Goal: Information Seeking & Learning: Learn about a topic

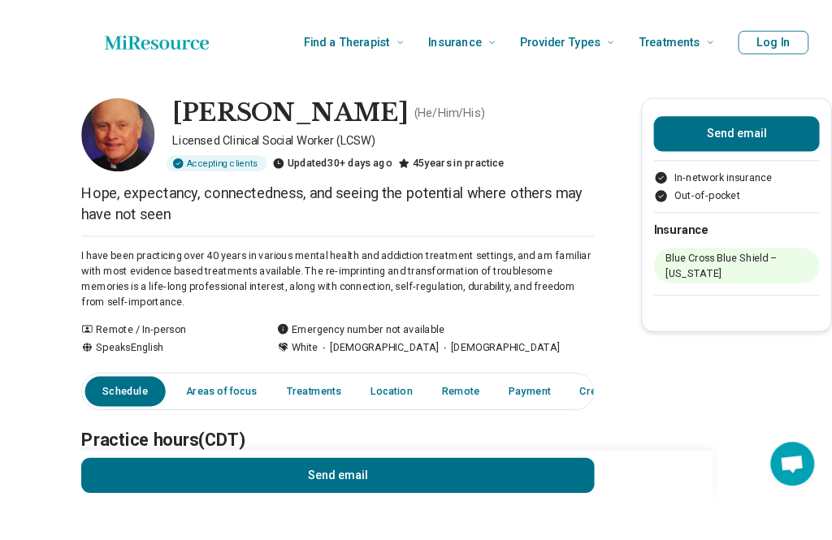
scroll to position [4, 0]
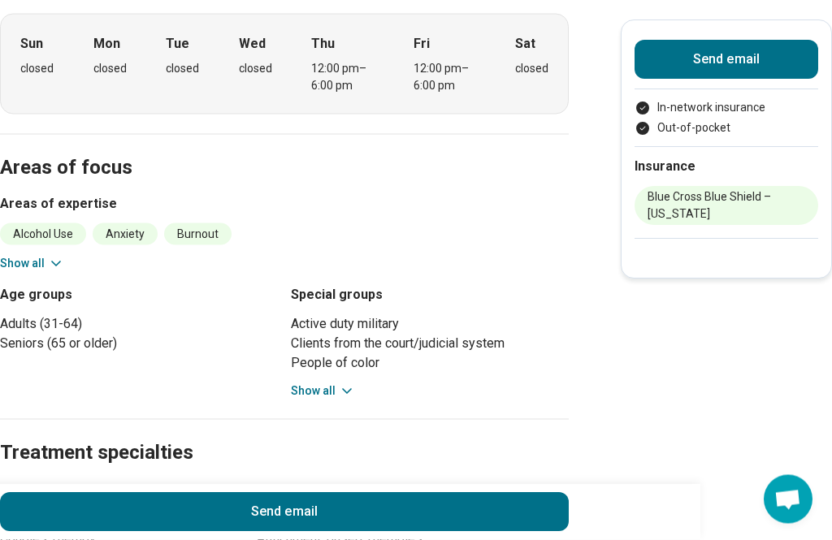
scroll to position [489, 0]
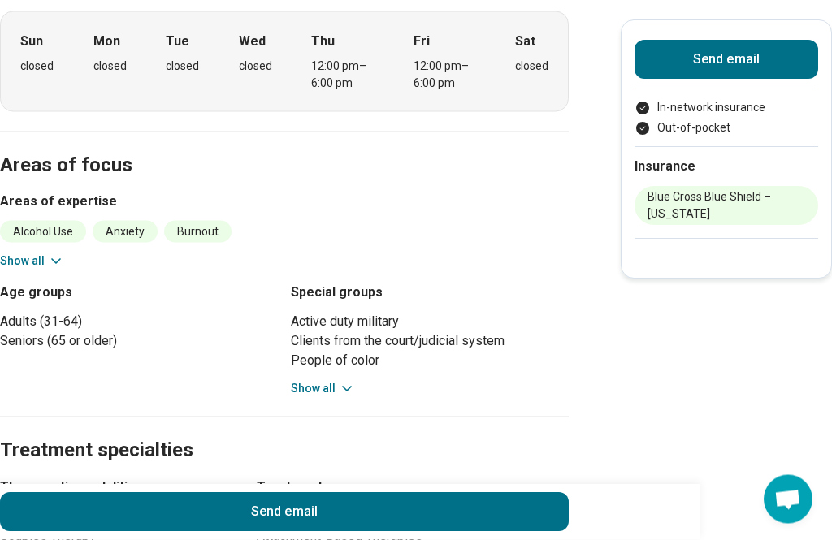
click at [324, 393] on button "Show all" at bounding box center [323, 388] width 64 height 17
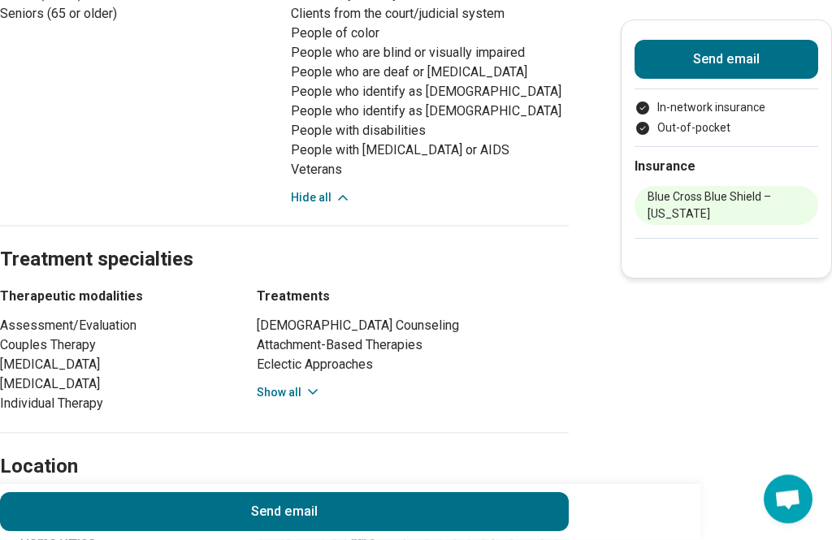
scroll to position [824, 0]
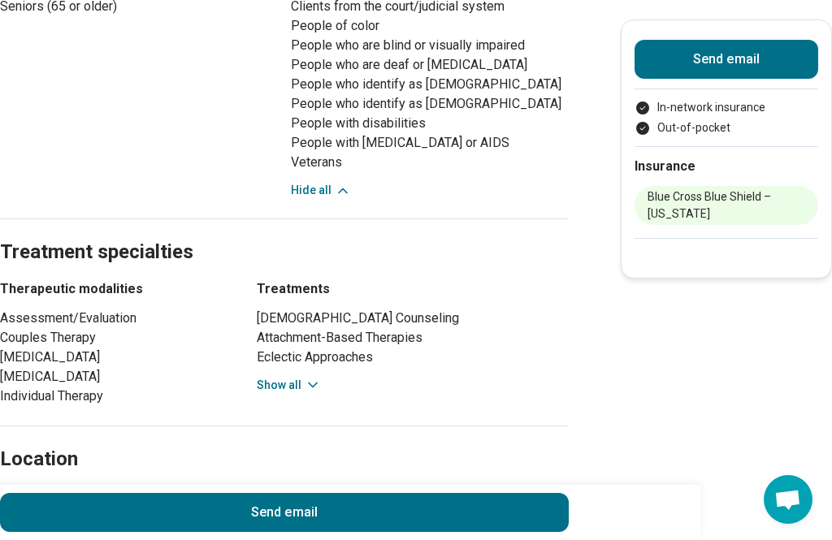
click at [288, 383] on button "Show all" at bounding box center [289, 385] width 64 height 17
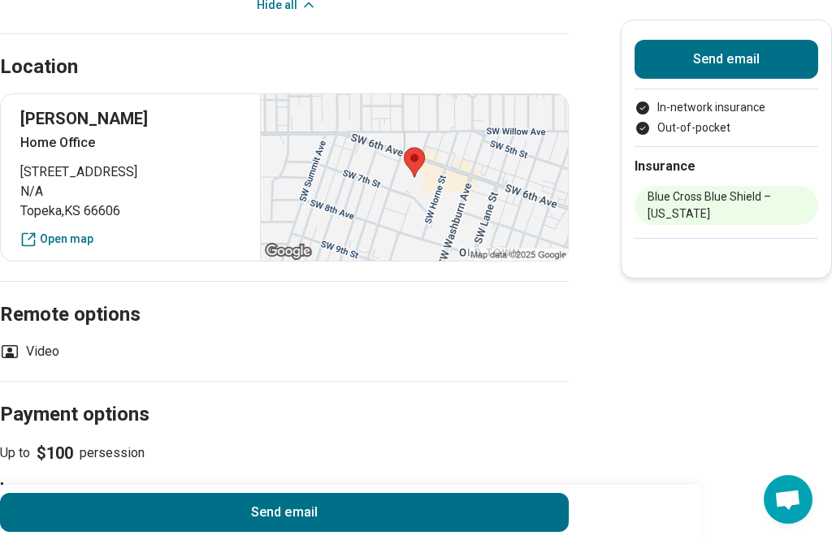
scroll to position [1515, 0]
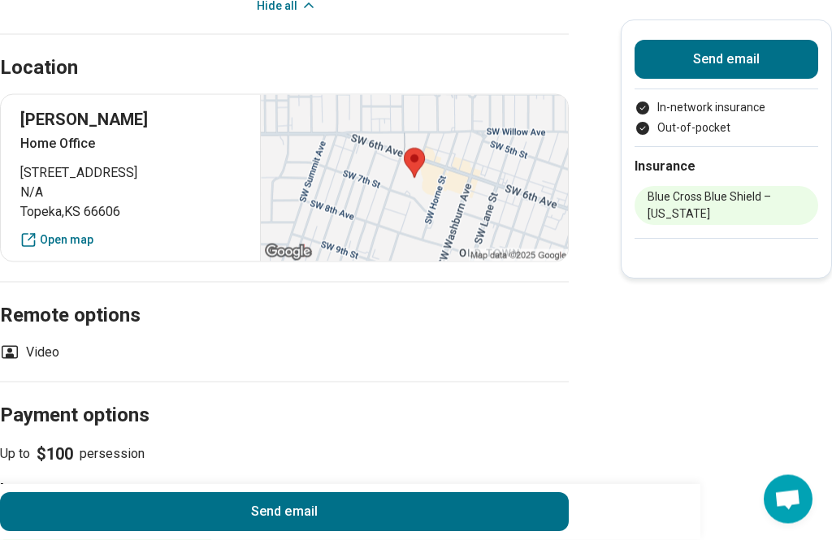
click at [417, 158] on div at bounding box center [414, 178] width 308 height 167
click at [420, 159] on div at bounding box center [414, 178] width 308 height 167
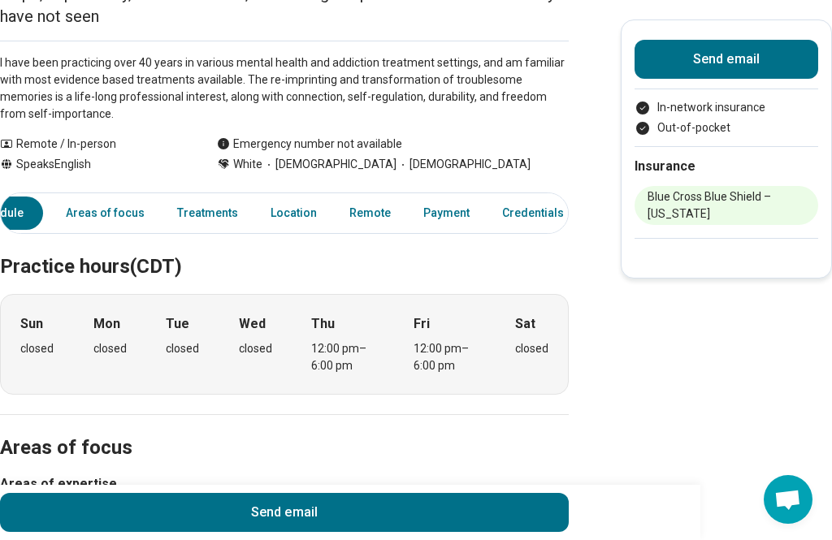
scroll to position [0, 50]
click at [520, 212] on link "Credentials" at bounding box center [538, 213] width 91 height 33
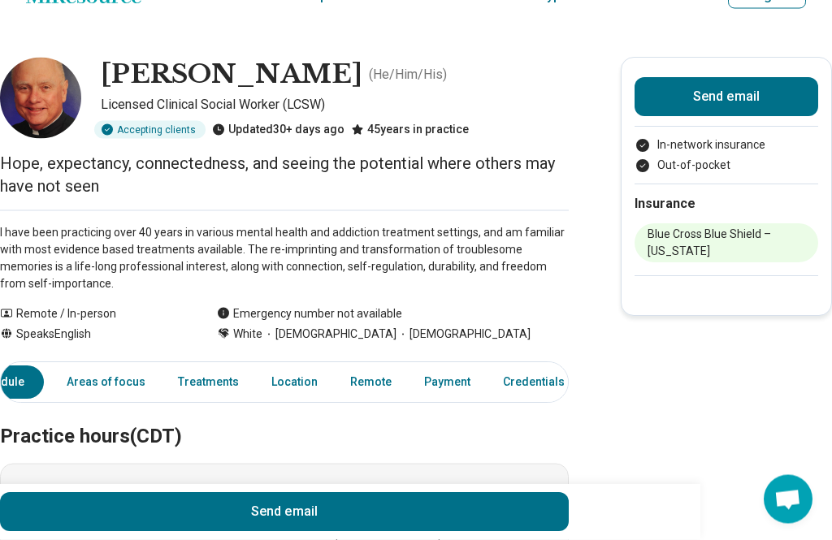
scroll to position [0, 0]
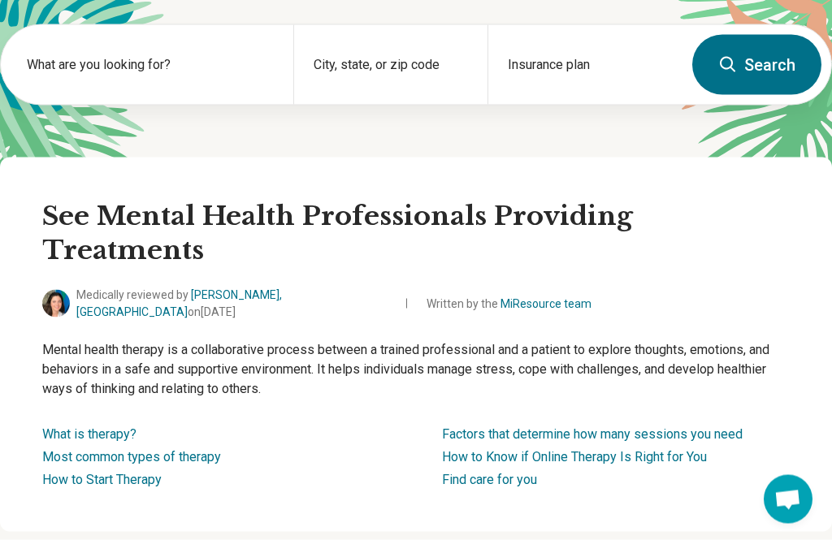
scroll to position [149, 0]
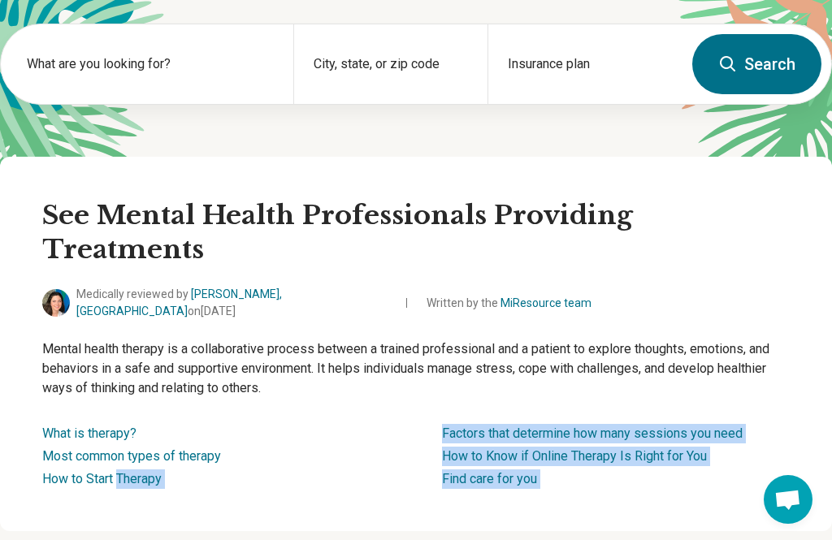
click at [519, 485] on div "See Mental Health Professionals Providing Treatments Medically reviewed by [PER…" at bounding box center [416, 344] width 832 height 374
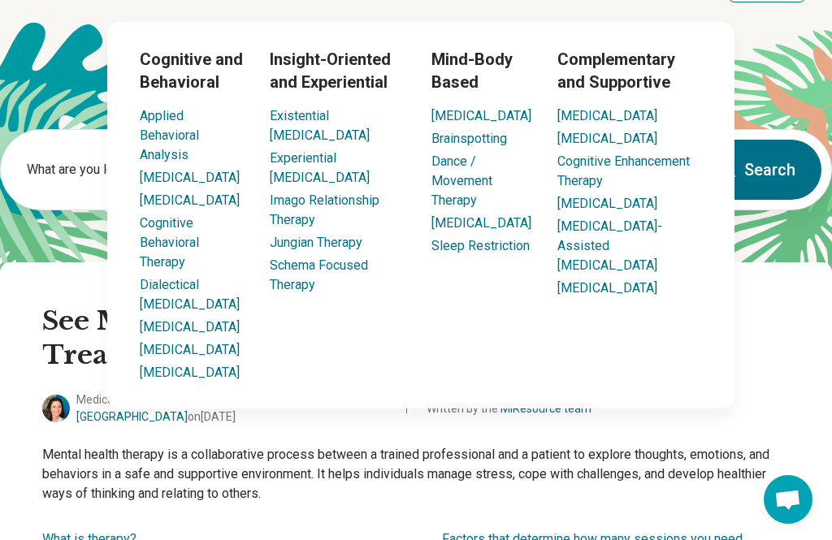
scroll to position [0, 0]
